Goal: Find specific fact: Find specific fact

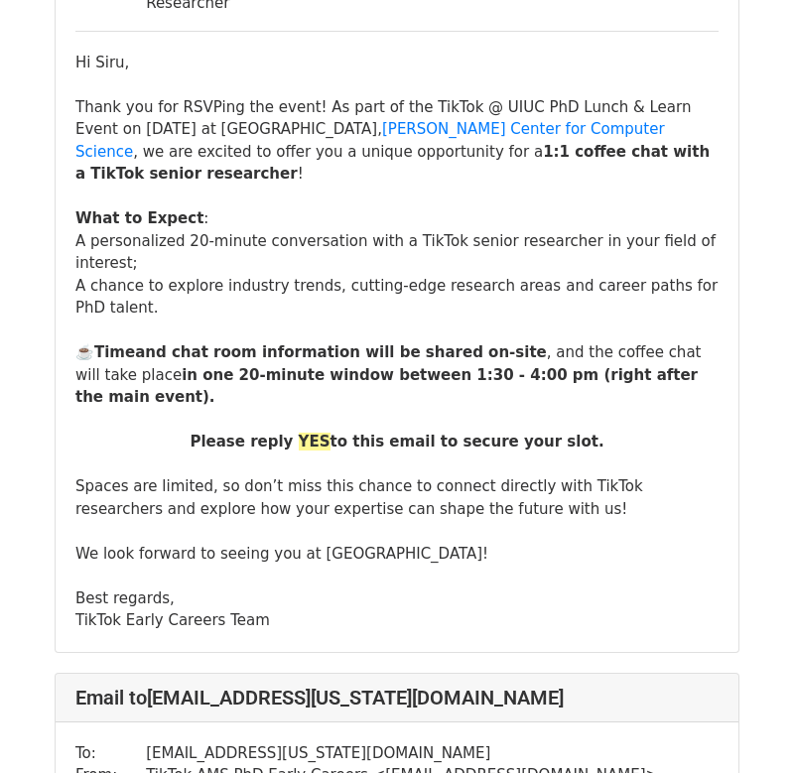
scroll to position [315, 0]
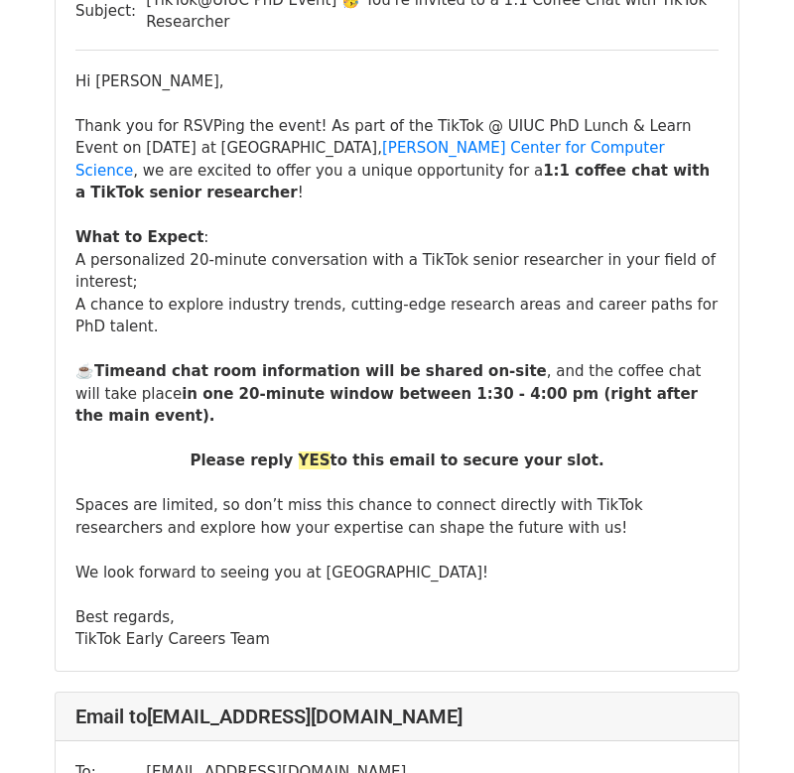
scroll to position [8634, 0]
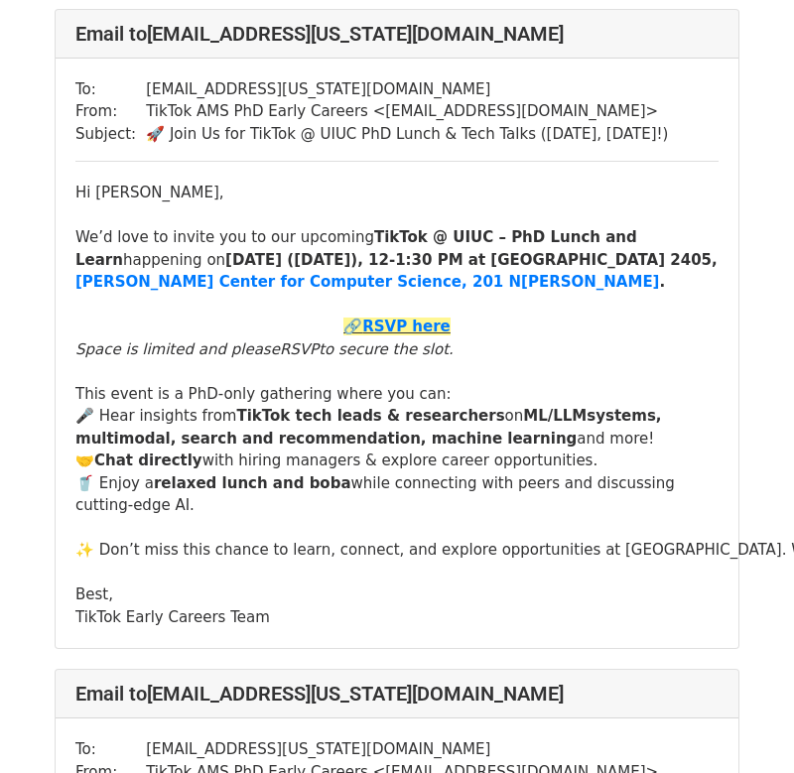
scroll to position [140, 0]
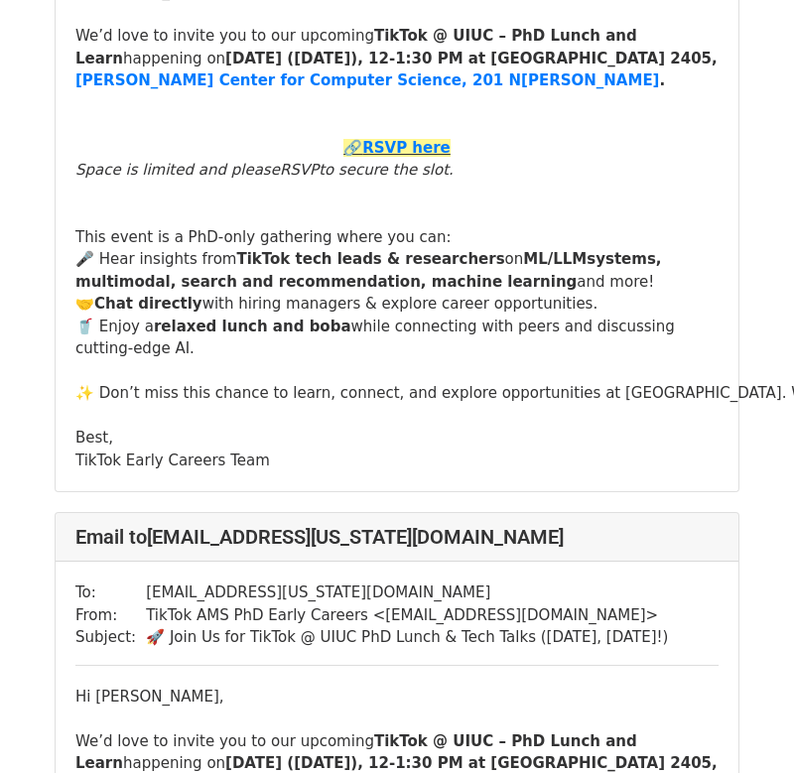
scroll to position [2000, 0]
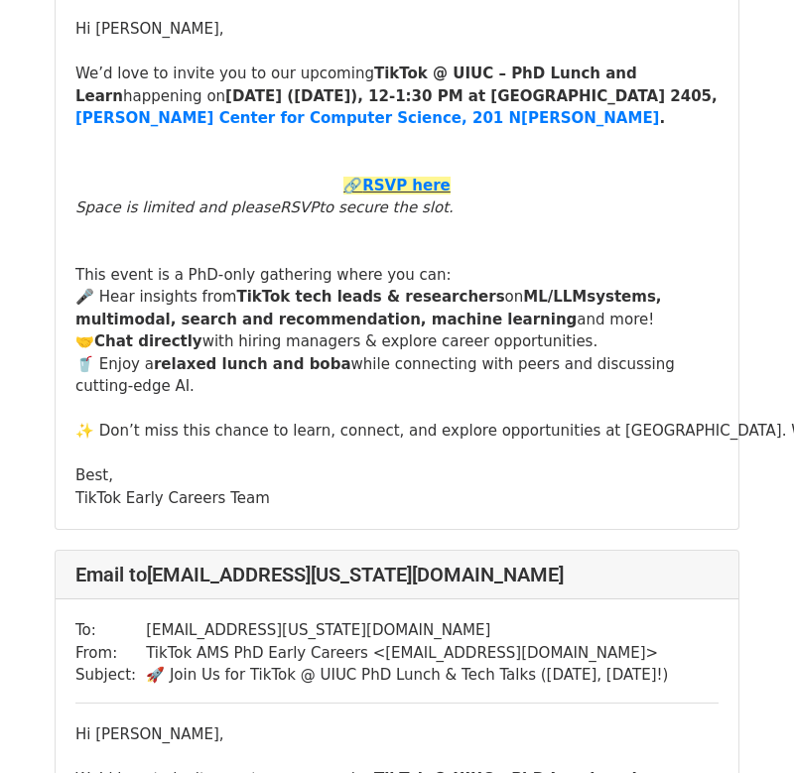
scroll to position [25507, 0]
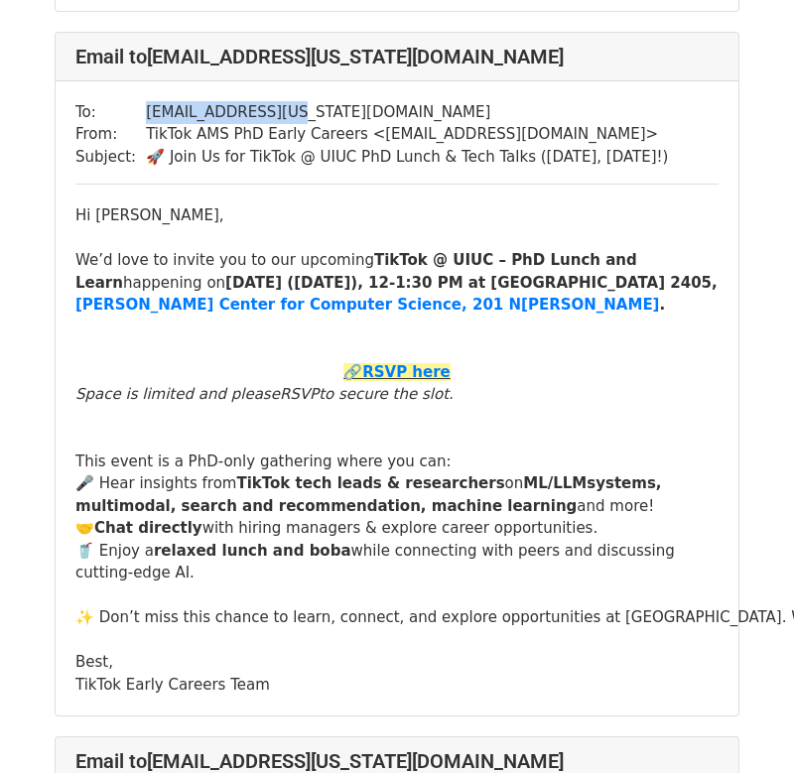
drag, startPoint x: 141, startPoint y: 109, endPoint x: 257, endPoint y: 105, distance: 116.2
click at [260, 107] on td "cl121@illinois.edu" at bounding box center [407, 112] width 522 height 23
copy td "cl121@illinois.edu"
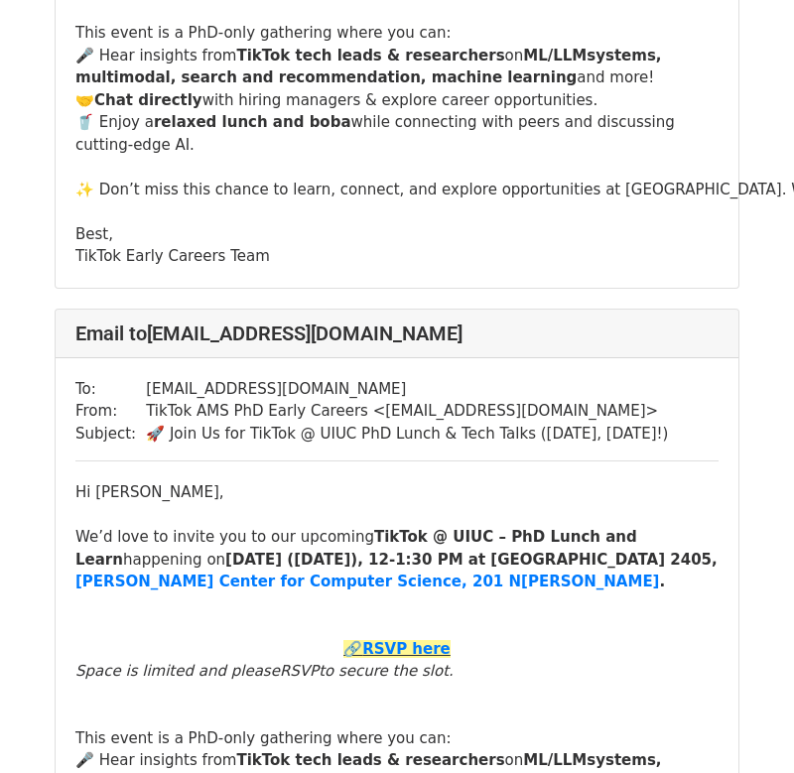
scroll to position [33736, 0]
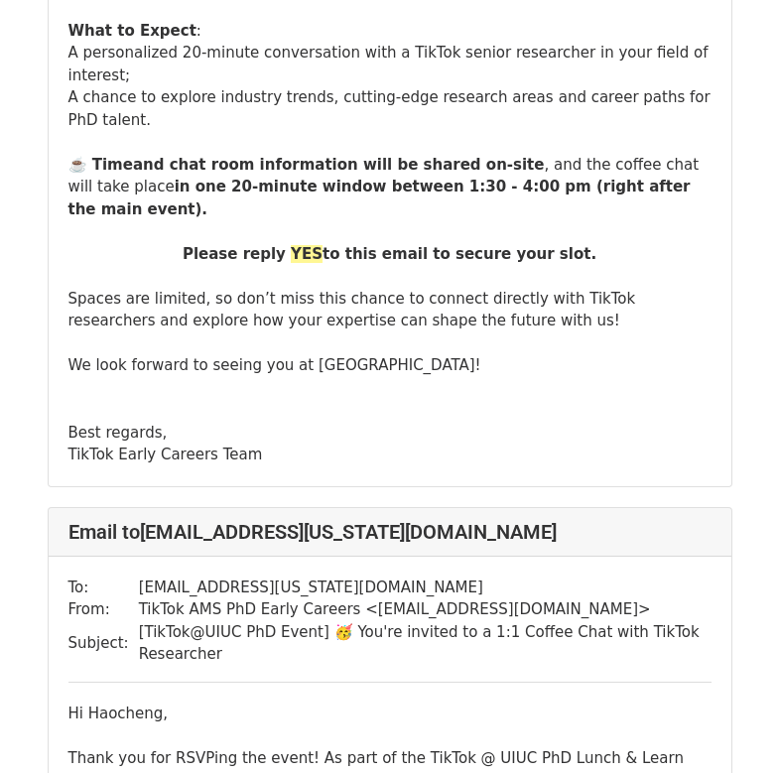
scroll to position [2872, 0]
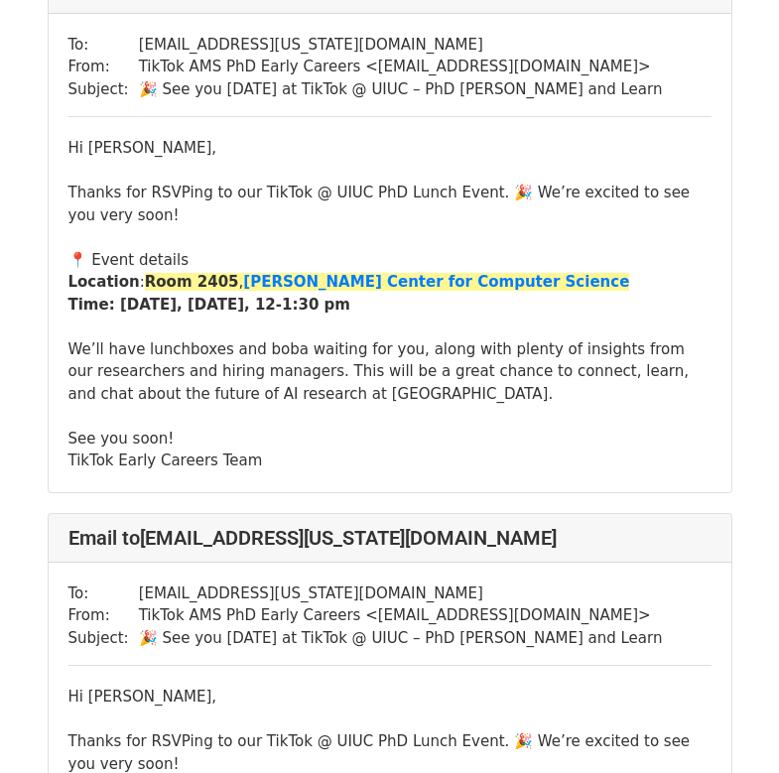
scroll to position [707, 0]
